Goal: Task Accomplishment & Management: Complete application form

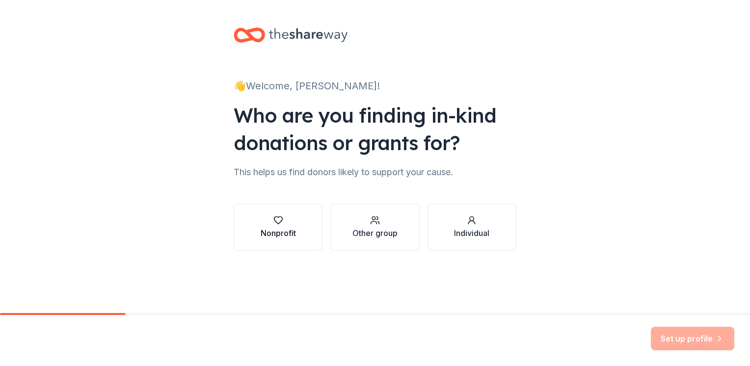
click at [283, 228] on div "Nonprofit" at bounding box center [278, 233] width 35 height 12
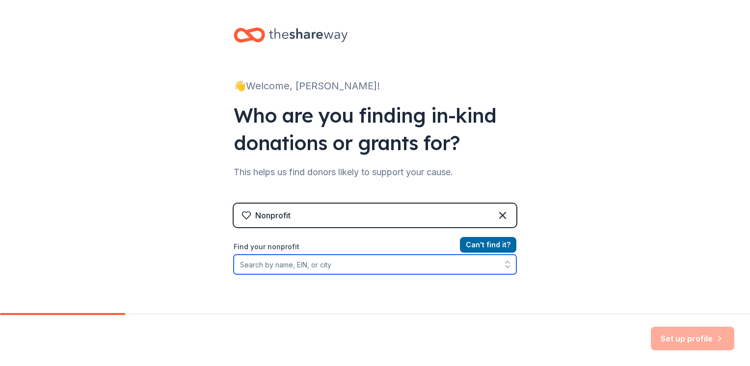
click at [329, 264] on input "Find your nonprofit" at bounding box center [375, 265] width 283 height 20
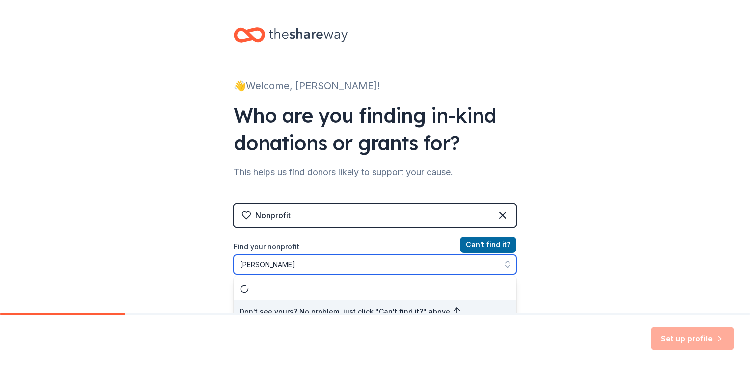
scroll to position [10, 0]
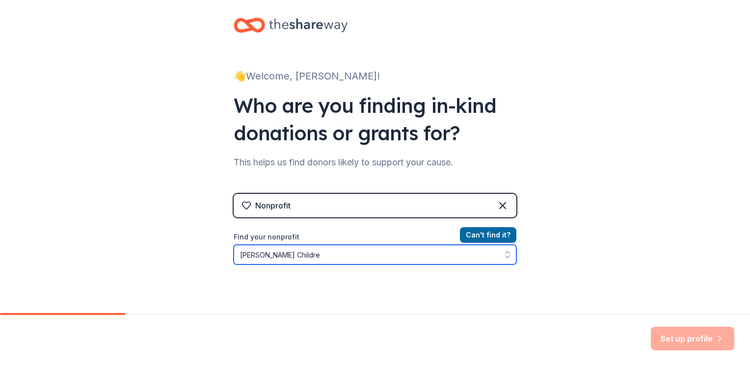
type input "[PERSON_NAME] Children"
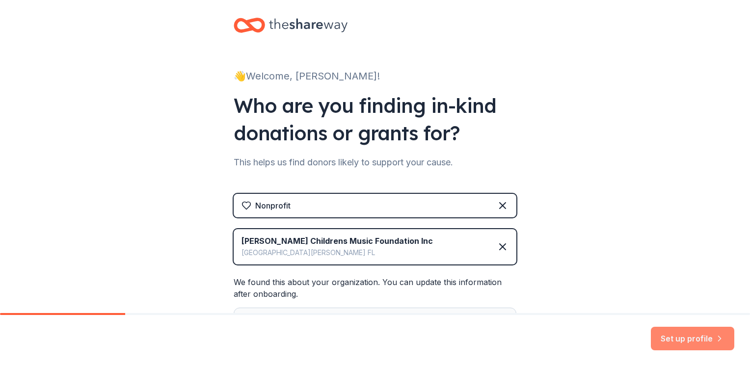
click at [693, 341] on button "Set up profile" at bounding box center [692, 339] width 83 height 24
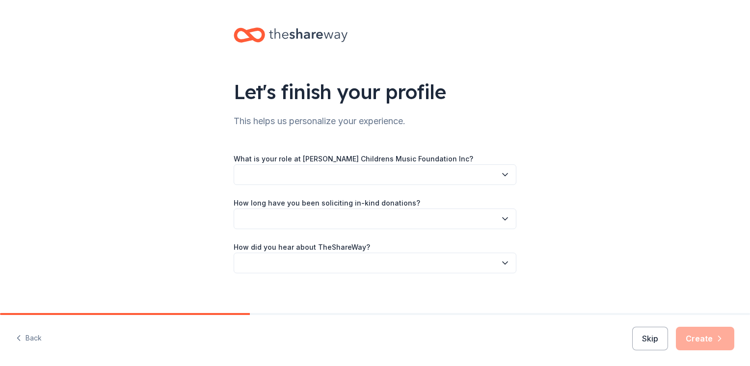
click at [503, 175] on icon "button" at bounding box center [505, 175] width 5 height 2
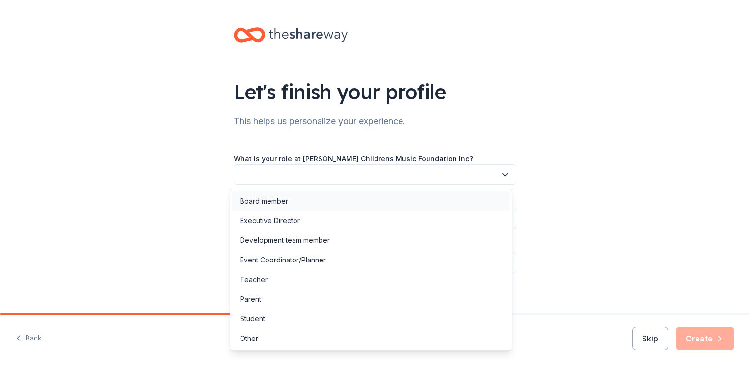
click at [254, 201] on div "Board member" at bounding box center [264, 201] width 48 height 12
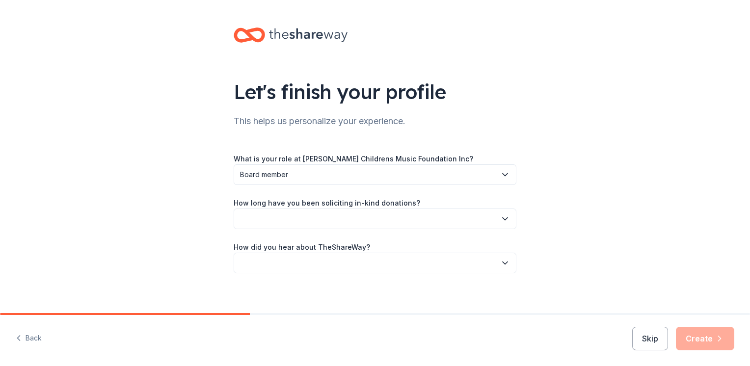
click at [503, 219] on icon "button" at bounding box center [505, 219] width 5 height 2
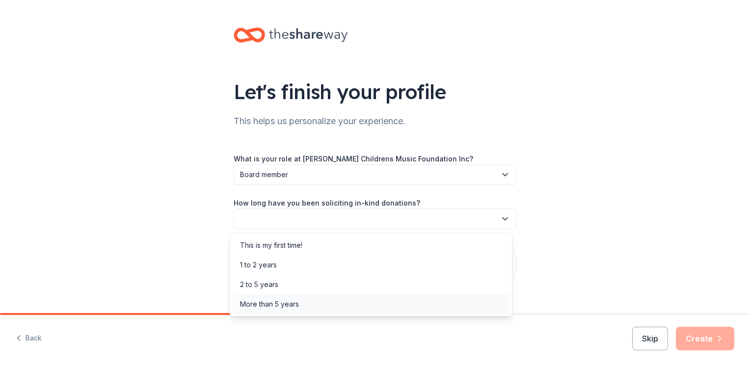
click at [258, 304] on div "More than 5 years" at bounding box center [269, 304] width 59 height 12
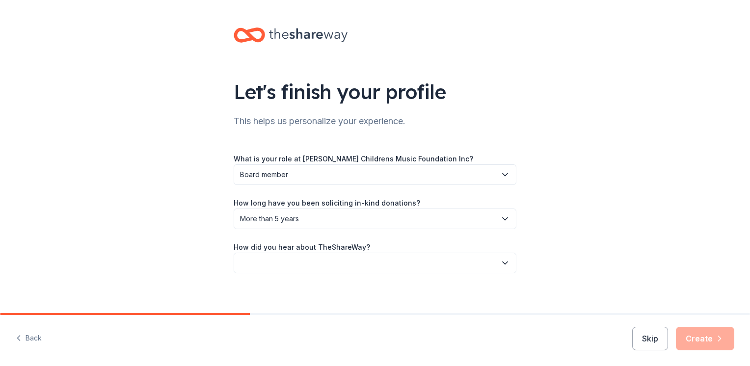
click at [502, 263] on icon "button" at bounding box center [505, 263] width 10 height 10
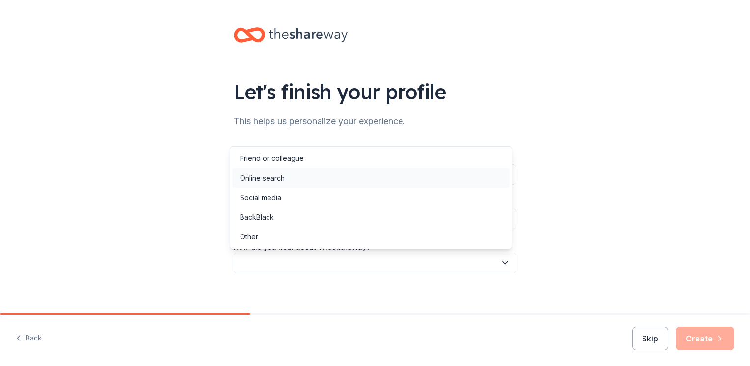
click at [263, 181] on div "Online search" at bounding box center [262, 178] width 45 height 12
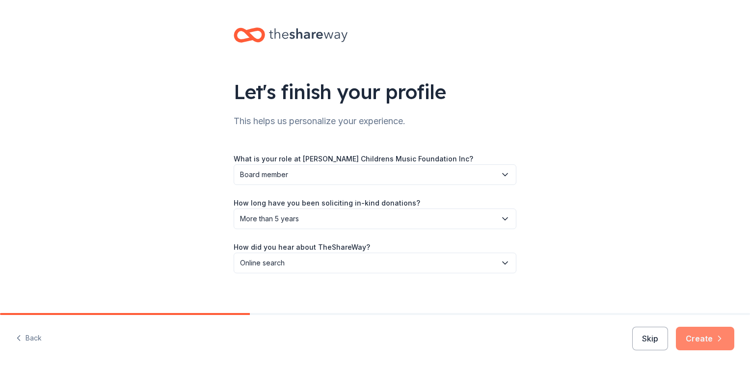
click at [700, 338] on button "Create" at bounding box center [705, 339] width 58 height 24
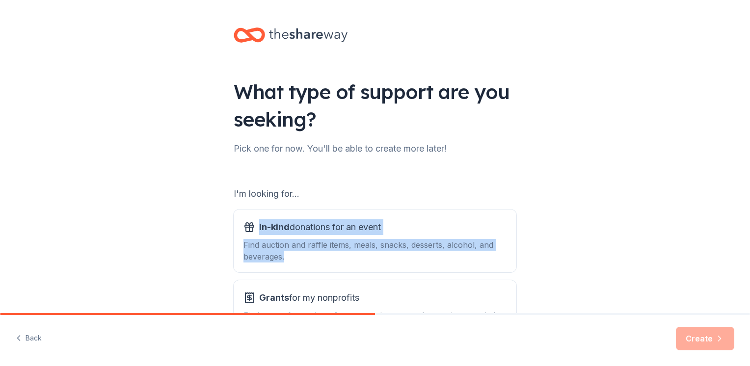
drag, startPoint x: 742, startPoint y: 193, endPoint x: 744, endPoint y: 215, distance: 22.2
click at [744, 215] on div "What type of support are you seeking? Pick one for now. You'll be able to creat…" at bounding box center [375, 156] width 750 height 313
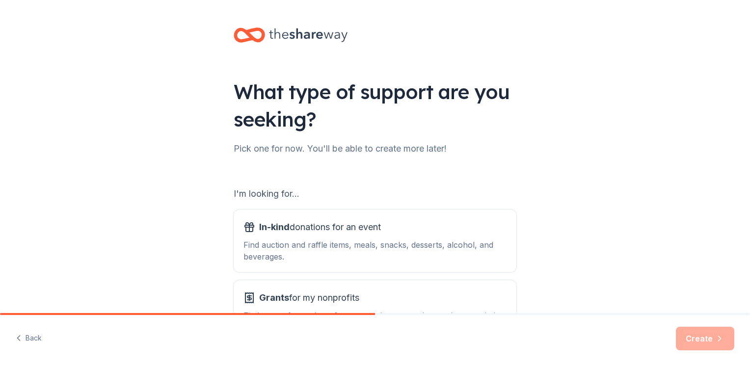
drag, startPoint x: 744, startPoint y: 215, endPoint x: 694, endPoint y: 250, distance: 61.0
click at [694, 250] on div "What type of support are you seeking? Pick one for now. You'll be able to creat…" at bounding box center [375, 198] width 750 height 396
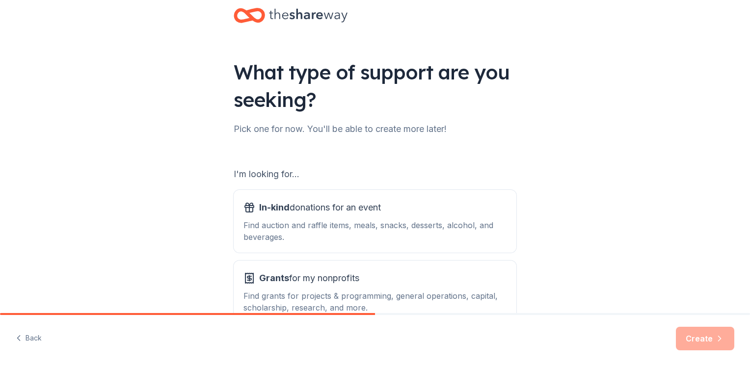
scroll to position [82, 0]
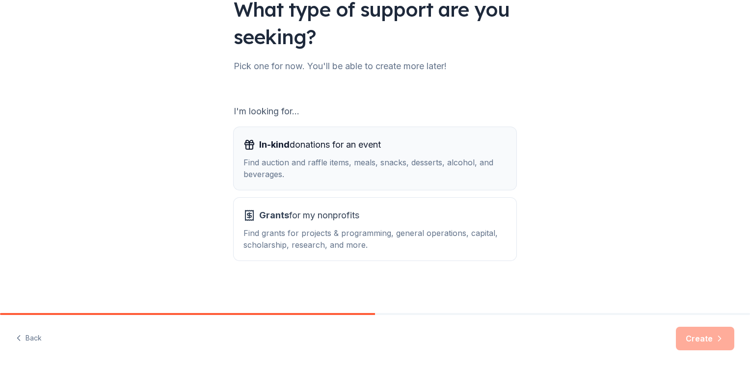
click at [248, 148] on icon "button" at bounding box center [249, 145] width 12 height 12
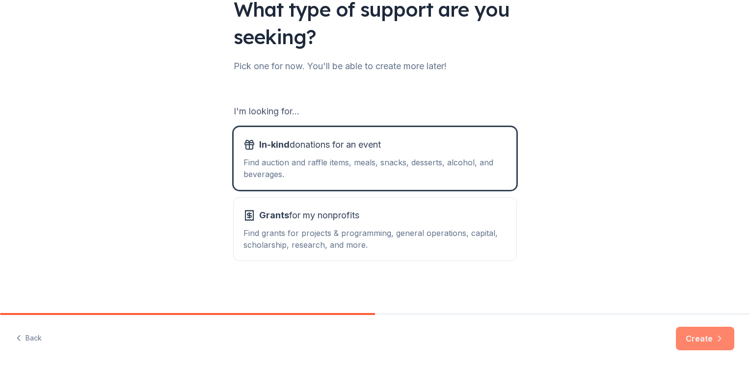
click at [694, 339] on button "Create" at bounding box center [705, 339] width 58 height 24
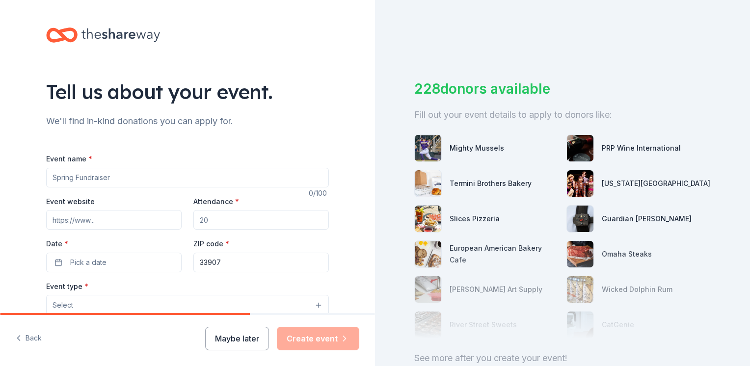
click at [121, 176] on input "Event name *" at bounding box center [187, 178] width 283 height 20
type input "ROCK THE STAGE"
click at [116, 221] on input "Event website" at bounding box center [113, 220] width 135 height 20
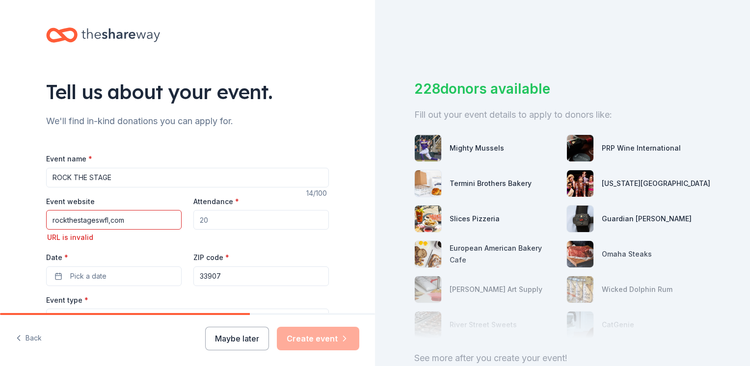
click at [232, 219] on input "Attendance *" at bounding box center [260, 220] width 135 height 20
click at [146, 223] on input "rockthestageswfl,com" at bounding box center [113, 220] width 135 height 20
type input "r"
click at [98, 218] on input "Event website" at bounding box center [113, 220] width 135 height 20
paste input "[URL][DOMAIN_NAME]"
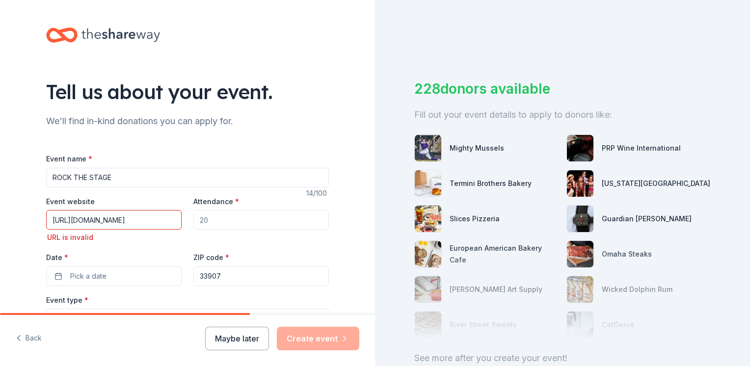
type input "[URL][DOMAIN_NAME]"
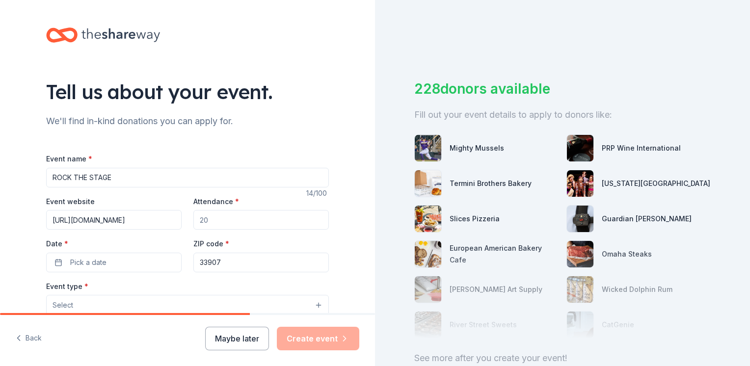
click at [222, 219] on input "Attendance *" at bounding box center [260, 220] width 135 height 20
type input "500"
click at [140, 266] on button "Pick a date" at bounding box center [113, 263] width 135 height 20
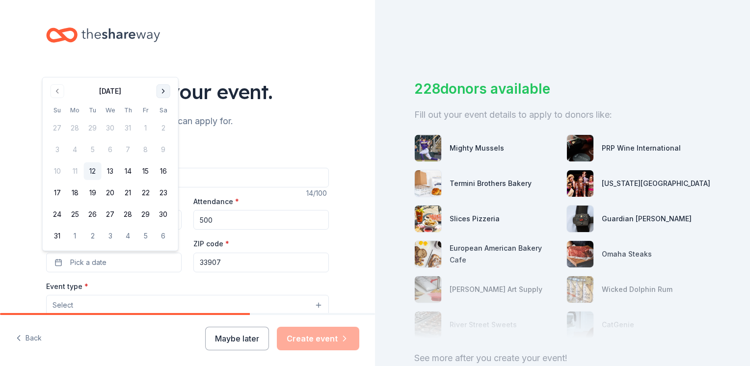
click at [166, 91] on button "Go to next month" at bounding box center [164, 91] width 14 height 14
click at [166, 91] on div "Tell us about your event." at bounding box center [187, 91] width 283 height 27
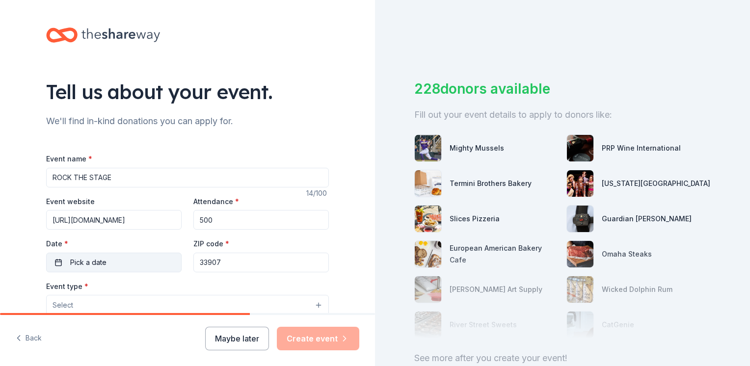
click at [169, 260] on button "Pick a date" at bounding box center [113, 263] width 135 height 20
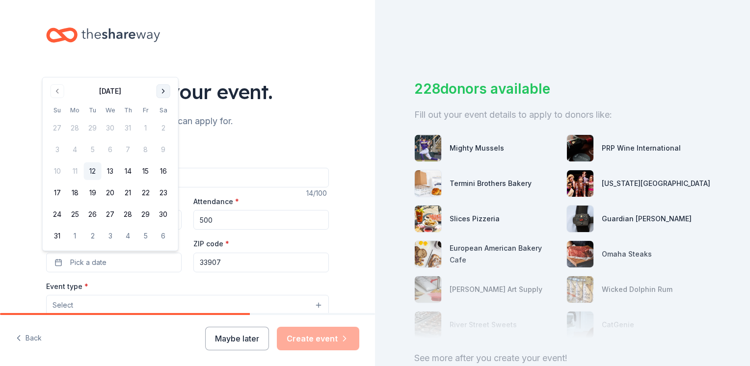
click at [164, 93] on button "Go to next month" at bounding box center [164, 91] width 14 height 14
click at [161, 115] on button "Go to next month" at bounding box center [164, 113] width 14 height 14
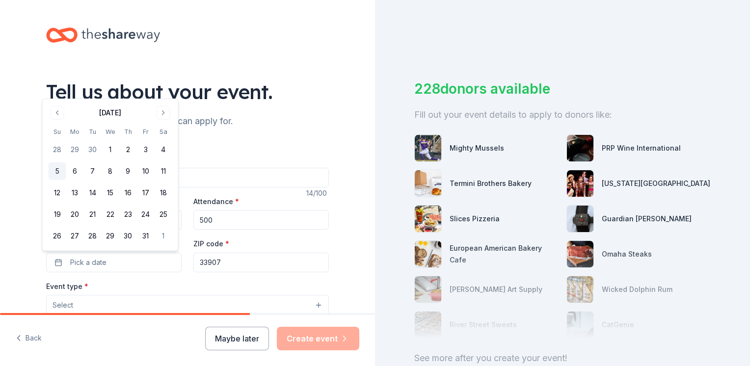
click at [58, 173] on button "5" at bounding box center [58, 171] width 18 height 18
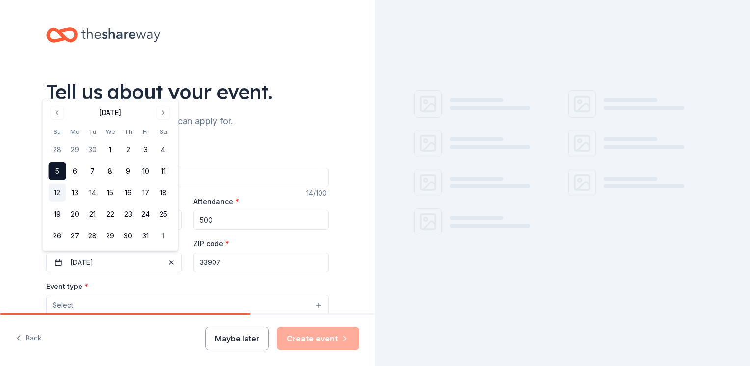
click at [58, 189] on button "12" at bounding box center [58, 193] width 18 height 18
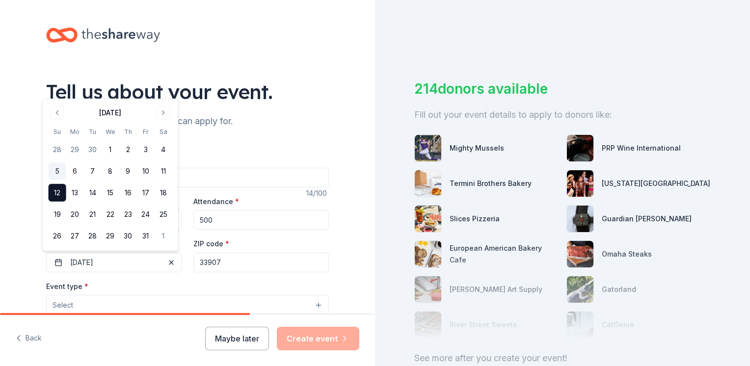
click at [58, 174] on button "5" at bounding box center [58, 171] width 18 height 18
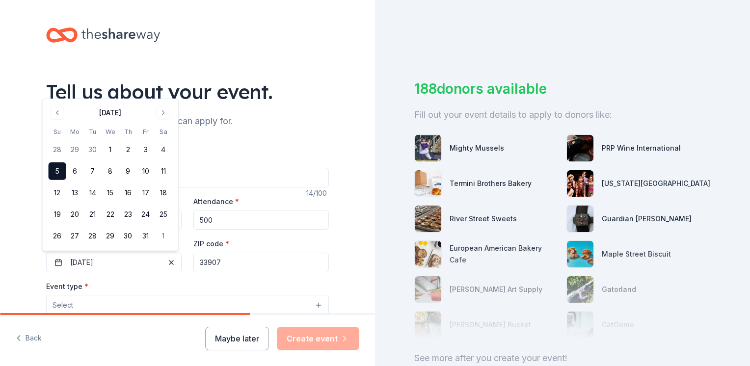
click at [269, 305] on button "Select" at bounding box center [187, 305] width 283 height 21
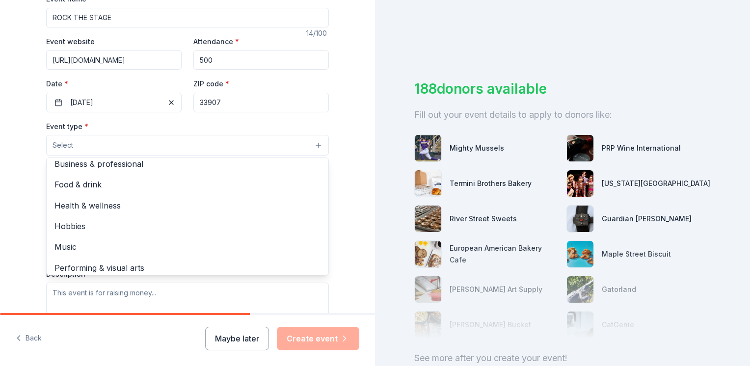
scroll to position [32, 0]
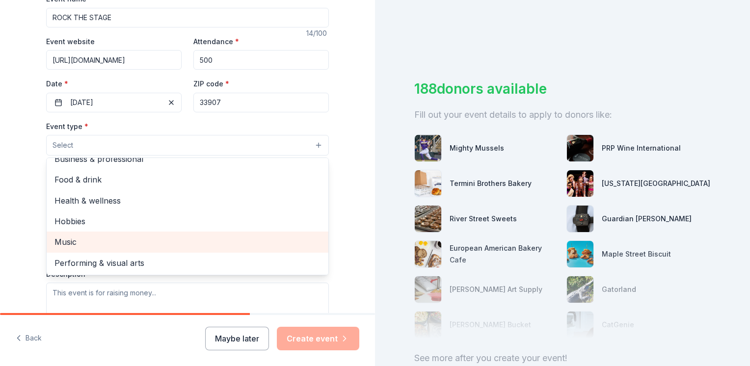
click at [67, 244] on span "Music" at bounding box center [187, 242] width 266 height 13
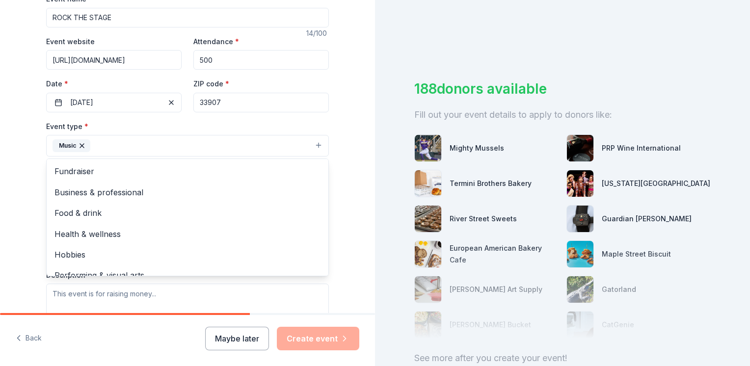
scroll to position [0, 0]
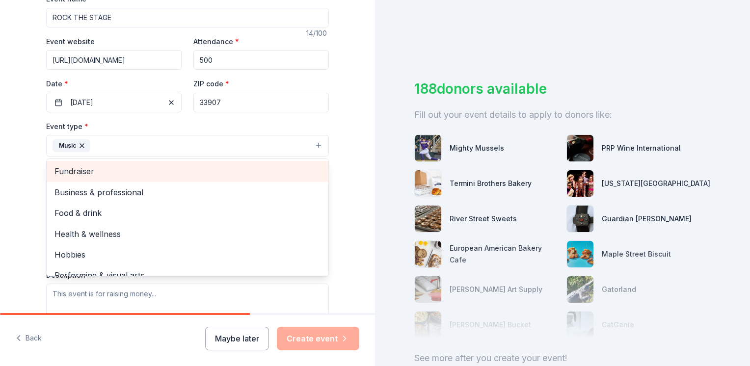
click at [64, 173] on span "Fundraiser" at bounding box center [187, 171] width 266 height 13
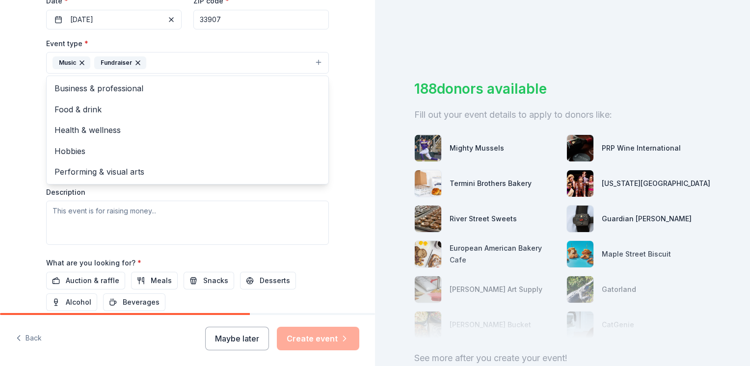
scroll to position [244, 0]
click at [170, 209] on div "Event type * Music Fundraiser Business & professional Food & drink Health & wel…" at bounding box center [187, 140] width 283 height 208
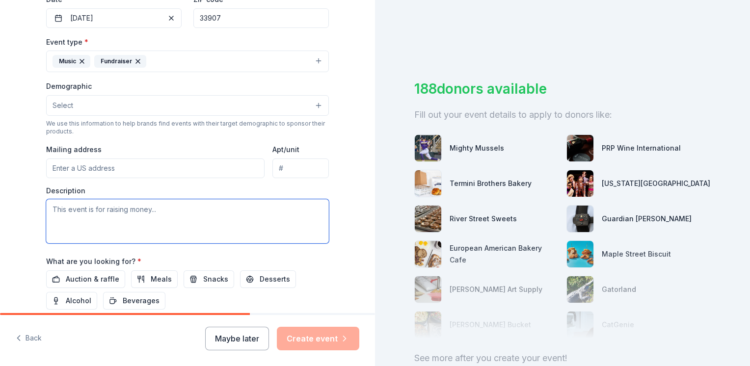
click at [161, 207] on textarea at bounding box center [187, 221] width 283 height 44
paste textarea "🎶 Support the Power of Music in a Child’s Life 🎶 Your donation helps us bring t…"
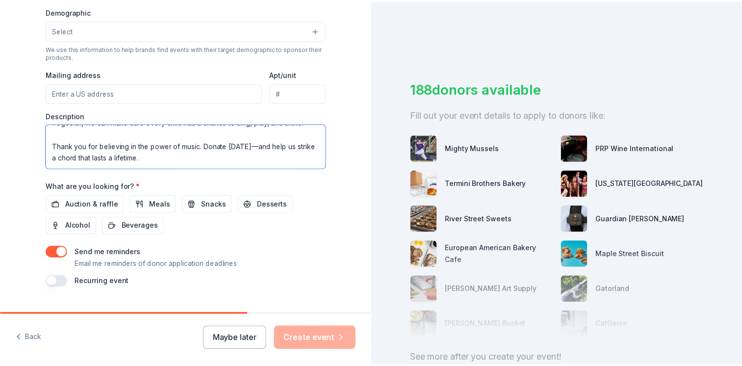
scroll to position [324, 0]
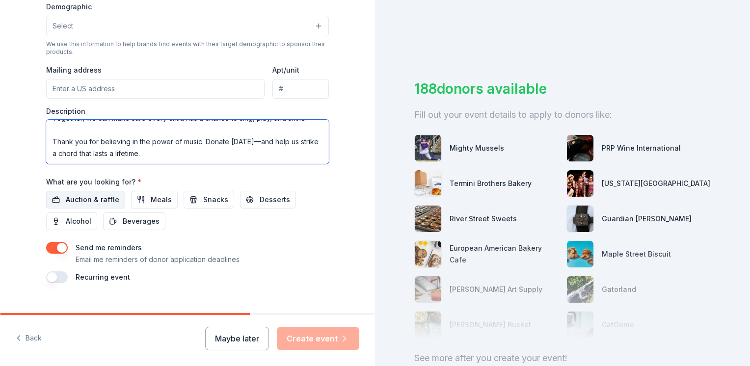
type textarea "🎶 Support the Power of Music in a Child’s Life 🎶 Your donation helps us bring t…"
click at [100, 203] on span "Auction & raffle" at bounding box center [92, 200] width 53 height 12
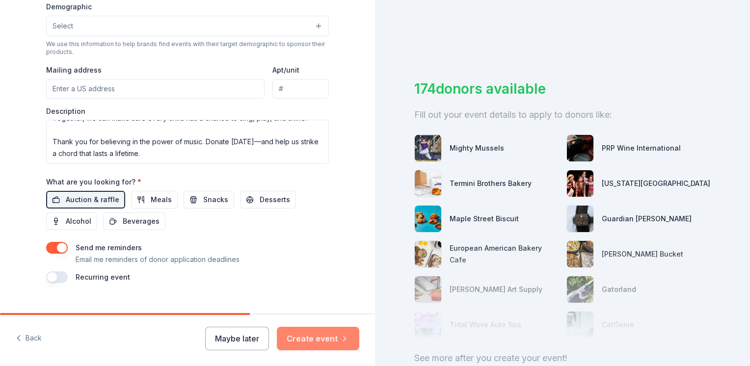
click at [318, 337] on button "Create event" at bounding box center [318, 339] width 82 height 24
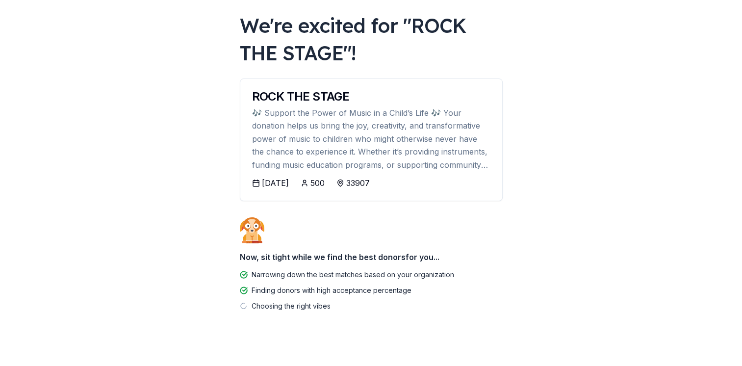
scroll to position [61, 0]
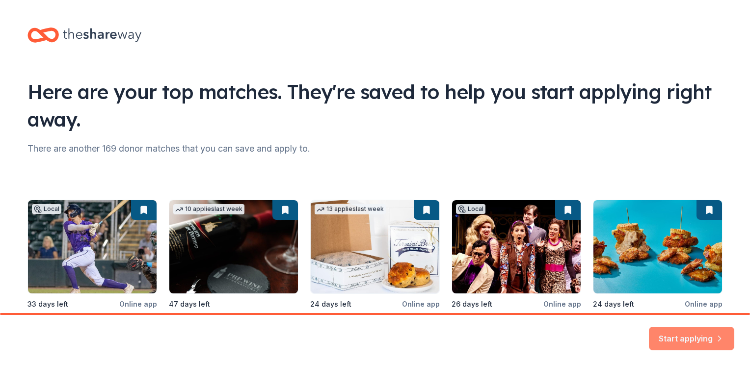
click at [686, 329] on button "Start applying" at bounding box center [691, 334] width 85 height 24
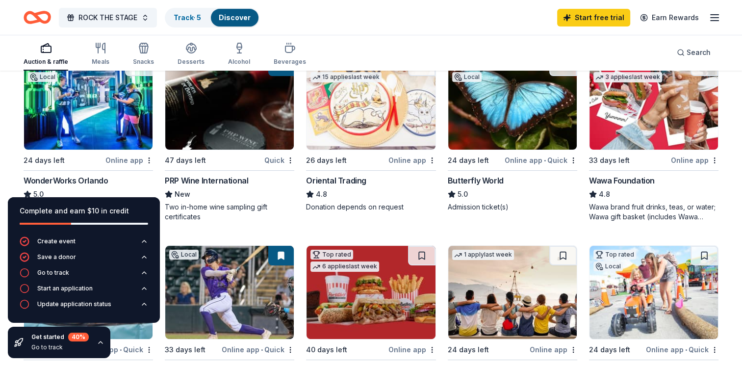
scroll to position [134, 0]
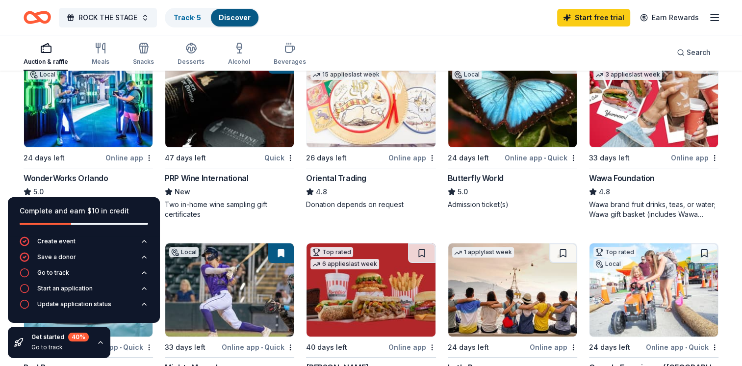
click at [125, 152] on div "Online app" at bounding box center [130, 158] width 48 height 12
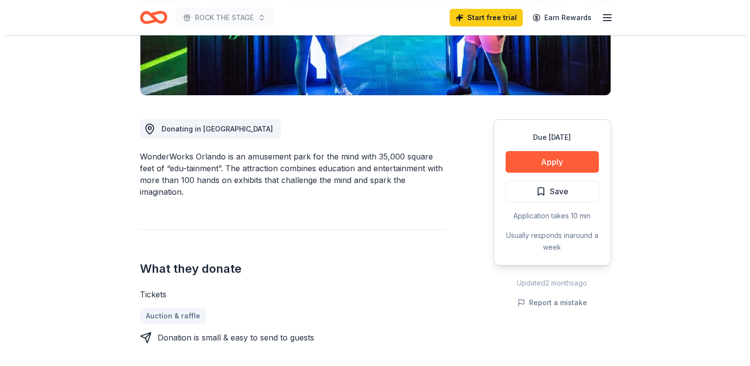
scroll to position [222, 0]
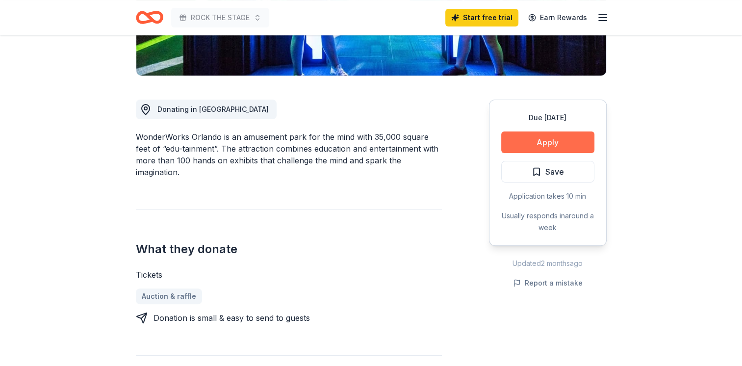
click at [526, 144] on button "Apply" at bounding box center [548, 143] width 93 height 22
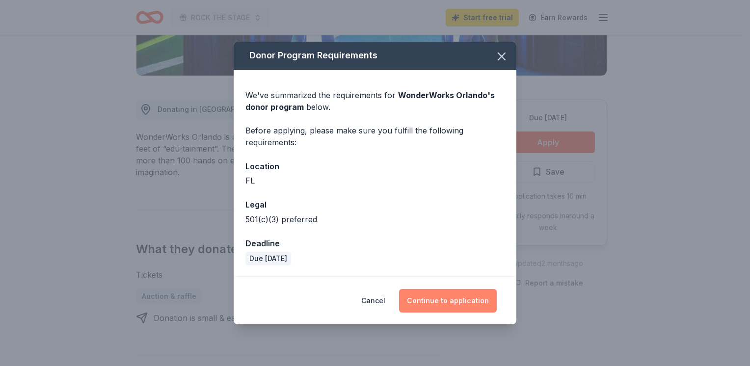
click at [456, 304] on button "Continue to application" at bounding box center [448, 301] width 98 height 24
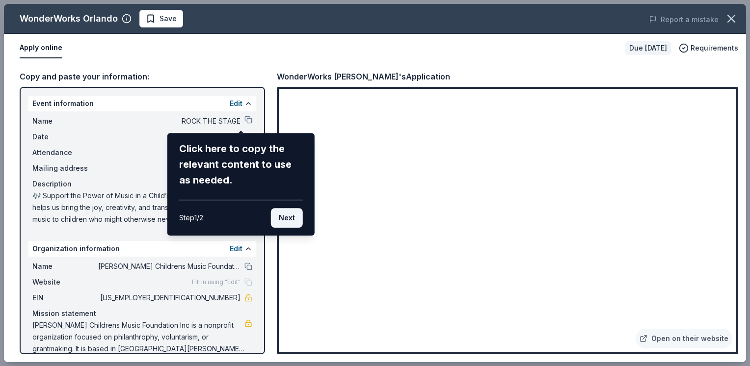
click at [283, 217] on button "Next" at bounding box center [287, 218] width 32 height 20
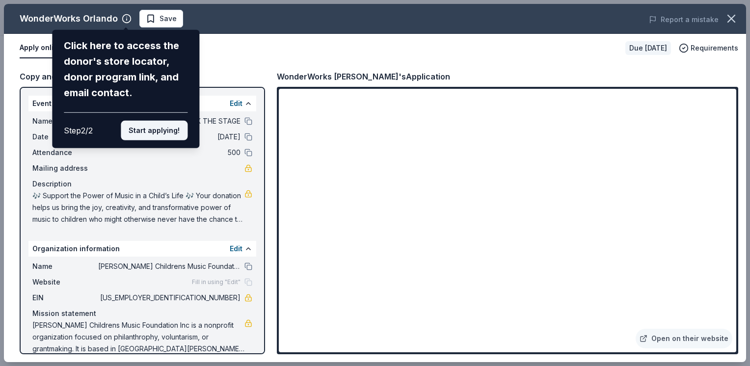
click at [164, 132] on button "Start applying!" at bounding box center [154, 131] width 67 height 20
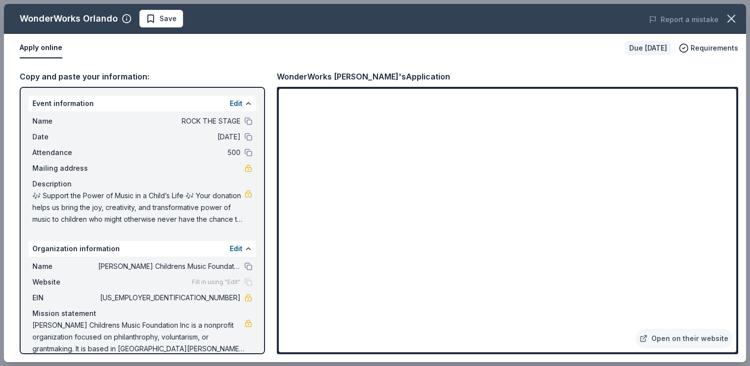
scroll to position [12, 0]
